Goal: Task Accomplishment & Management: Manage account settings

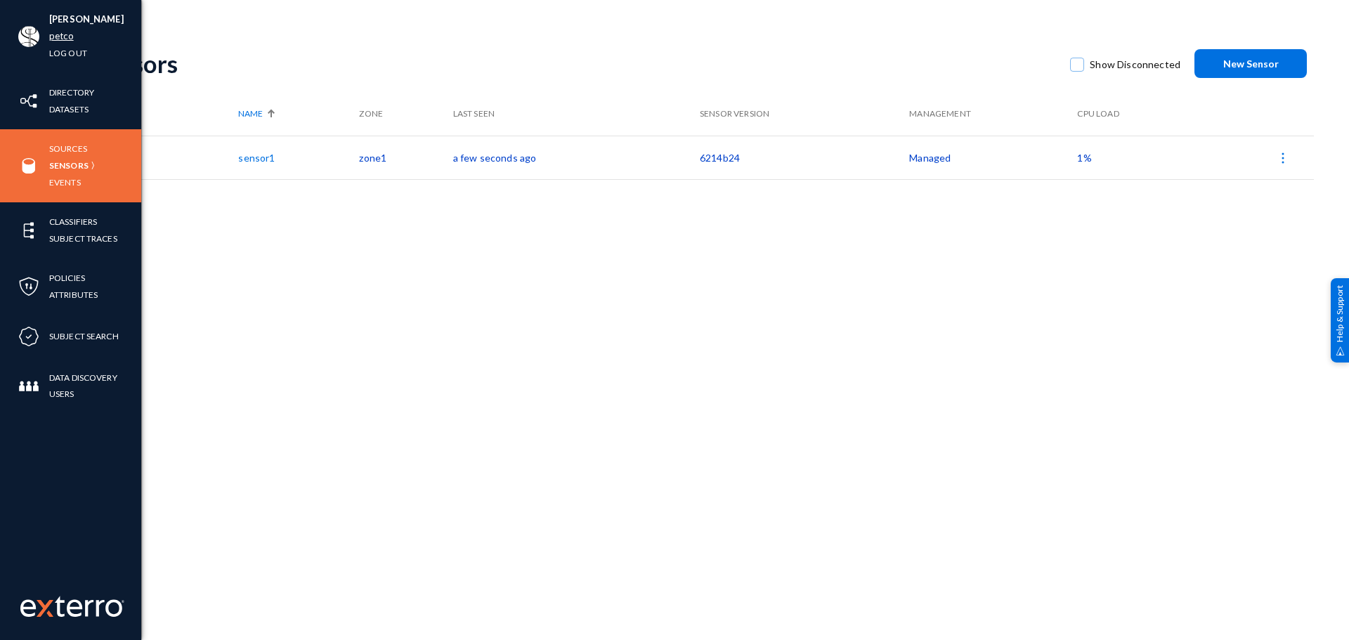
click at [58, 34] on link "petco" at bounding box center [61, 36] width 25 height 16
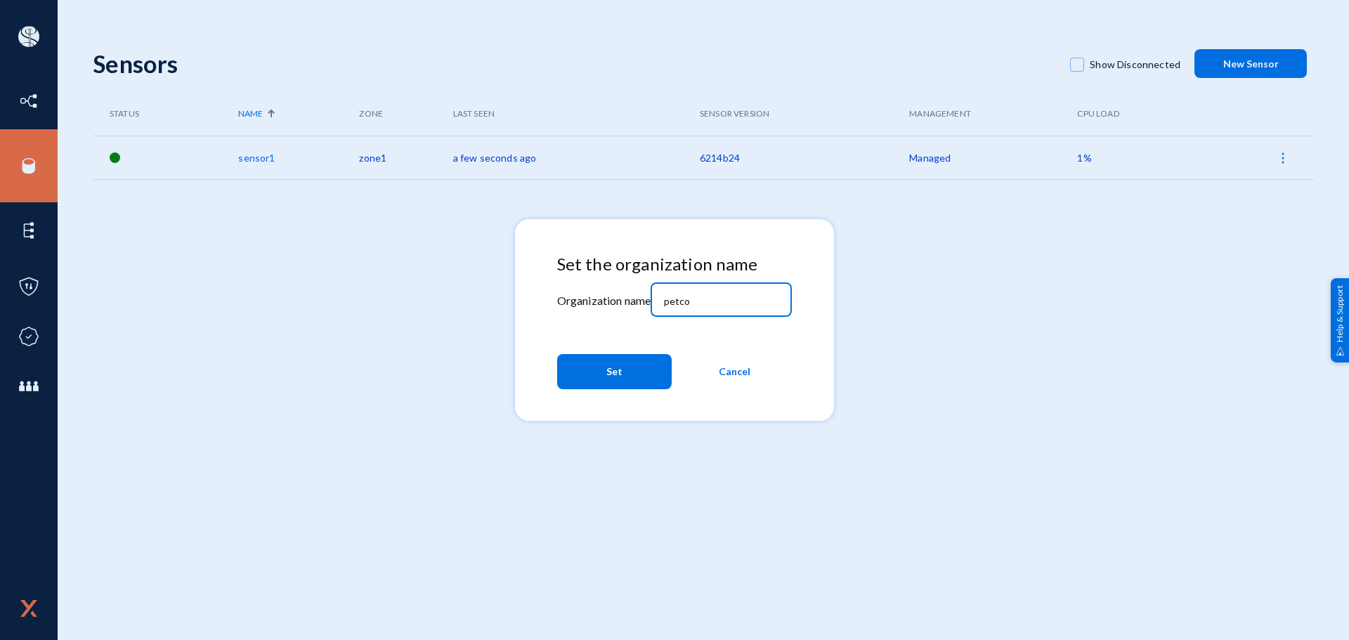
click at [705, 299] on input "petco" at bounding box center [724, 301] width 121 height 13
type input "tandl"
click at [635, 358] on button "Set" at bounding box center [614, 371] width 115 height 35
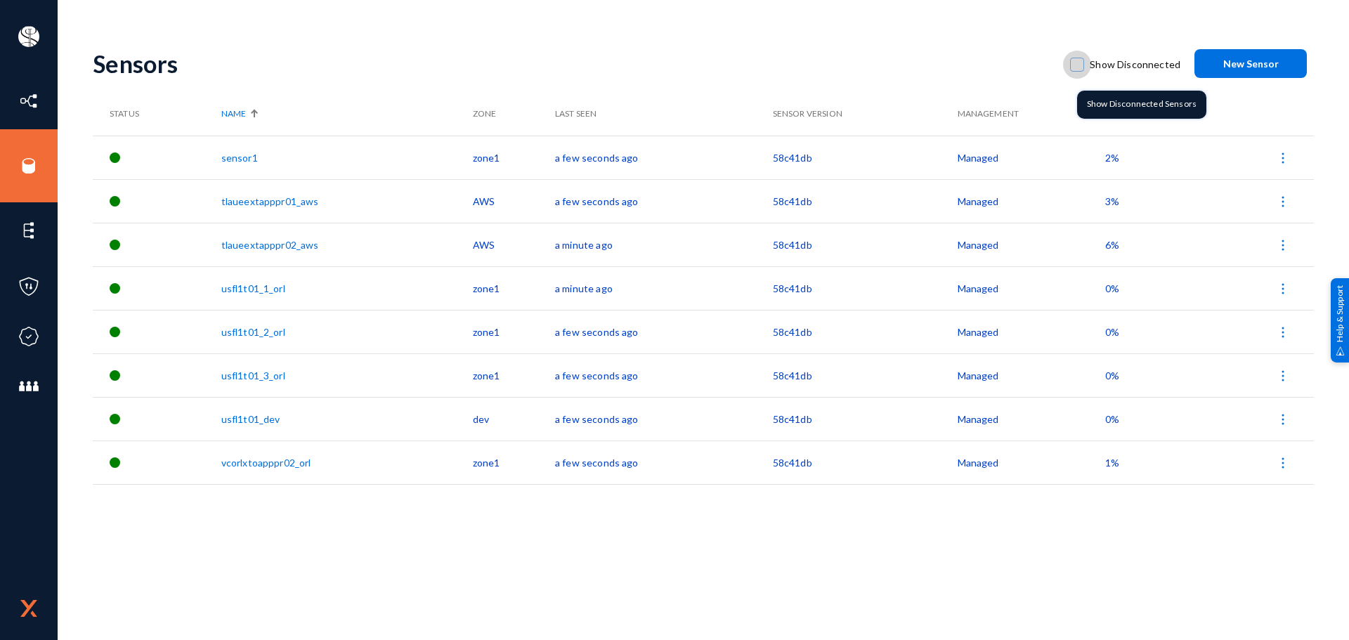
click at [1084, 60] on span at bounding box center [1077, 65] width 14 height 14
click at [1078, 71] on input "Show Disconnected" at bounding box center [1076, 71] width 1 height 1
click at [1083, 68] on span at bounding box center [1077, 65] width 14 height 14
click at [1078, 71] on input "Show Disconnected" at bounding box center [1076, 71] width 1 height 1
checkbox input "false"
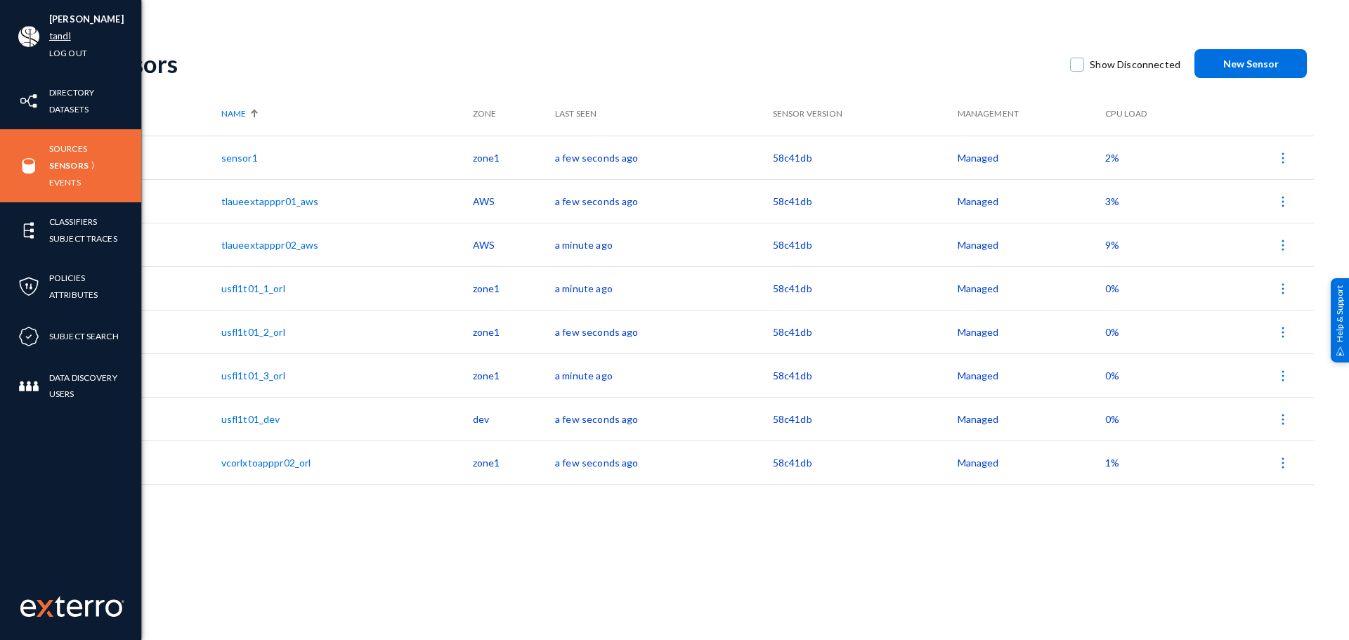
click at [62, 34] on link "tandl" at bounding box center [60, 36] width 22 height 16
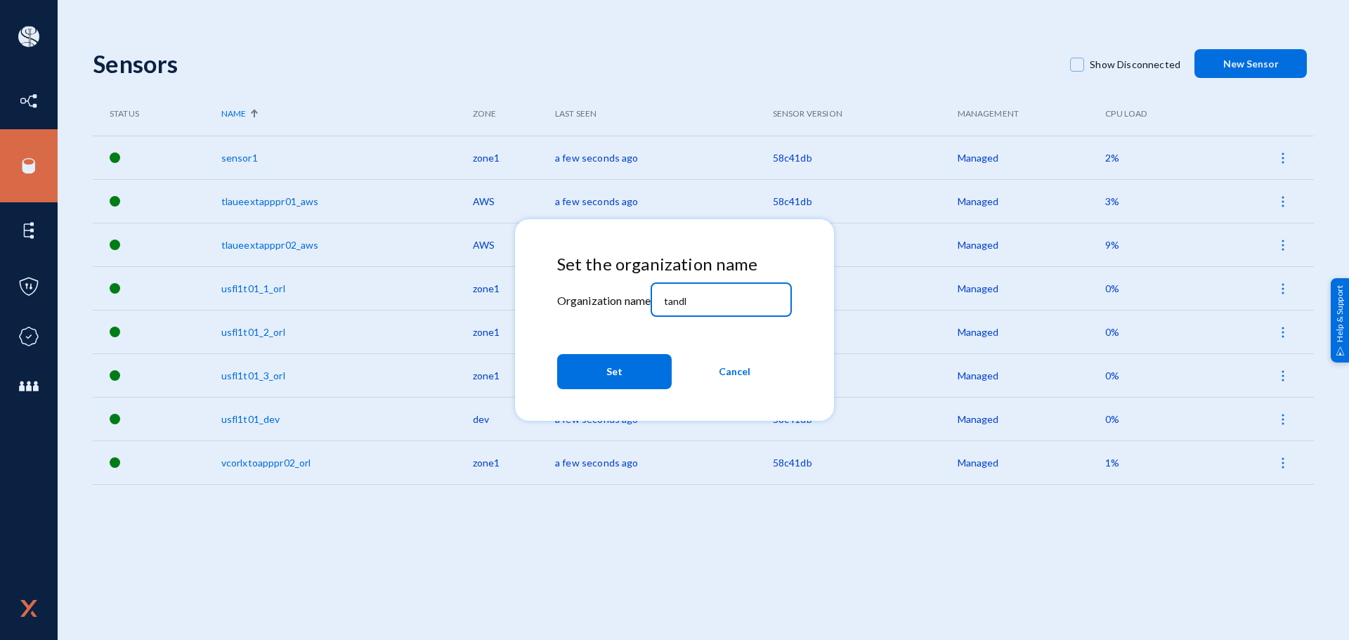
click at [704, 303] on input "tandl" at bounding box center [724, 301] width 121 height 13
type input "bhm"
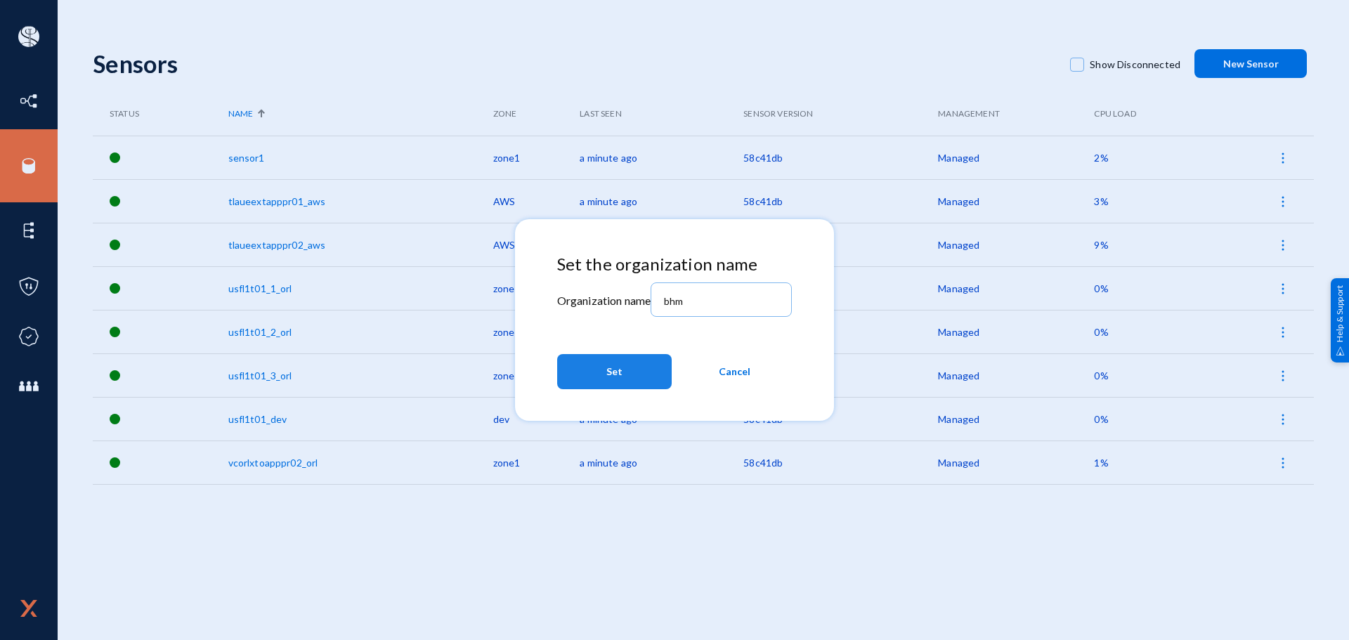
click at [608, 363] on span "Set" at bounding box center [614, 371] width 16 height 25
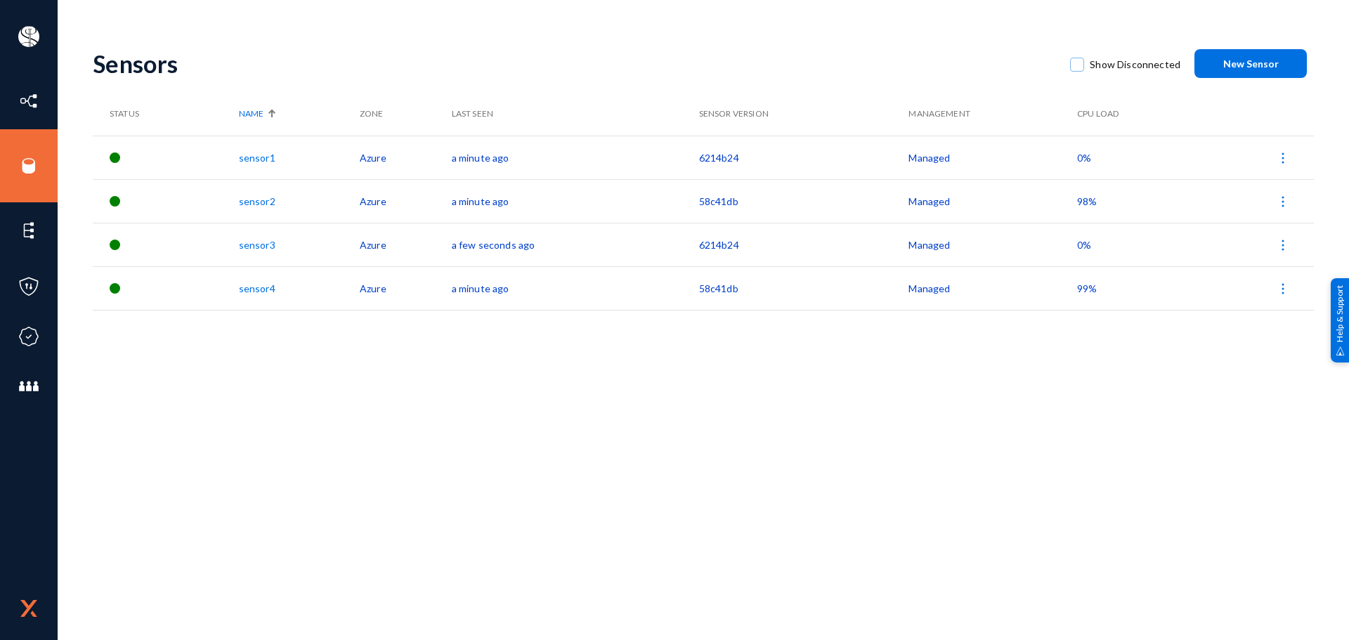
click at [360, 439] on div "Sensors Show Disconnected New Sensor Status Name Zone Last Seen Sensor Version …" at bounding box center [703, 246] width 1221 height 422
